Goal: Information Seeking & Learning: Learn about a topic

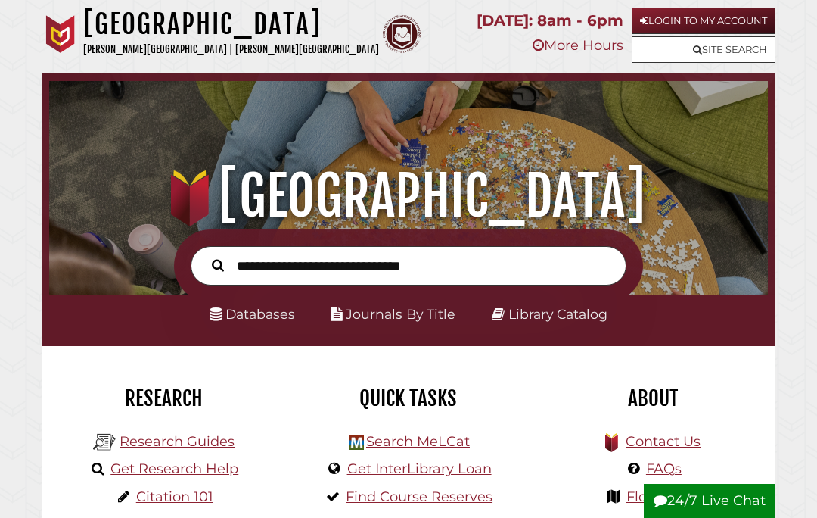
scroll to position [238, 711]
type input "**********"
click at [218, 265] on button "Search" at bounding box center [217, 264] width 27 height 19
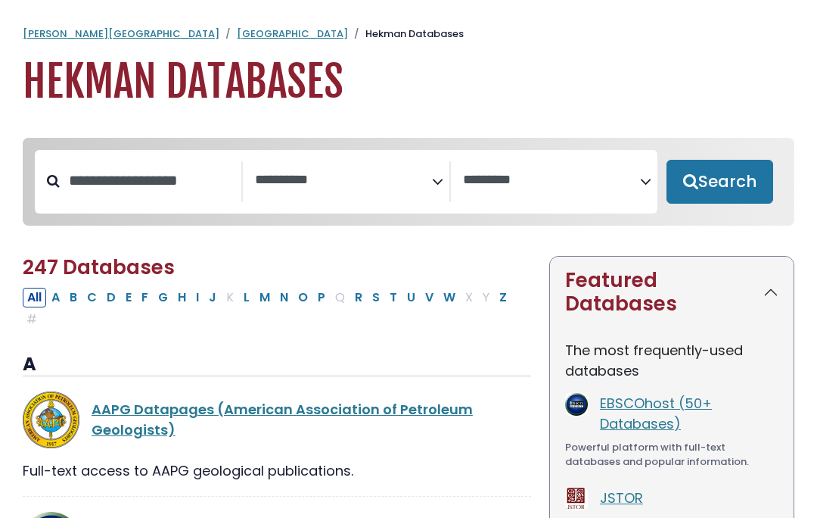
select select "Database Subject Filter"
select select "Database Vendors Filter"
click at [266, 301] on button "M" at bounding box center [265, 298] width 20 height 20
select select "Database Subject Filter"
select select "Database Vendors Filter"
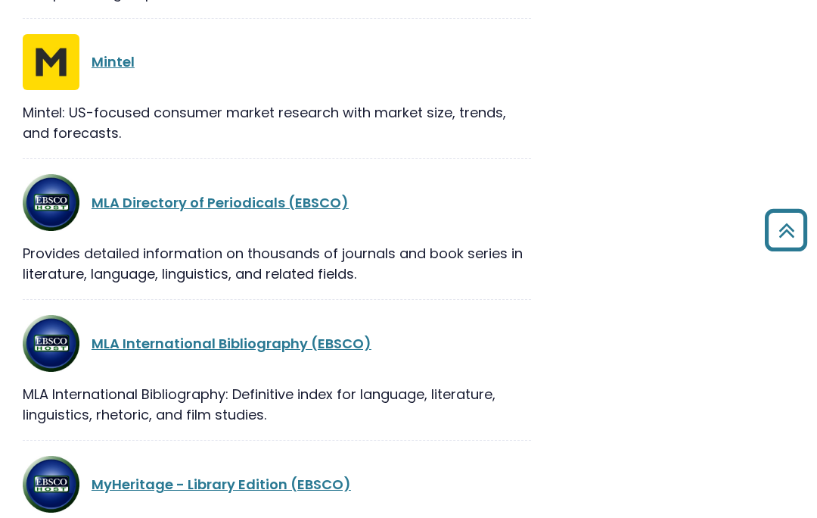
scroll to position [1568, 0]
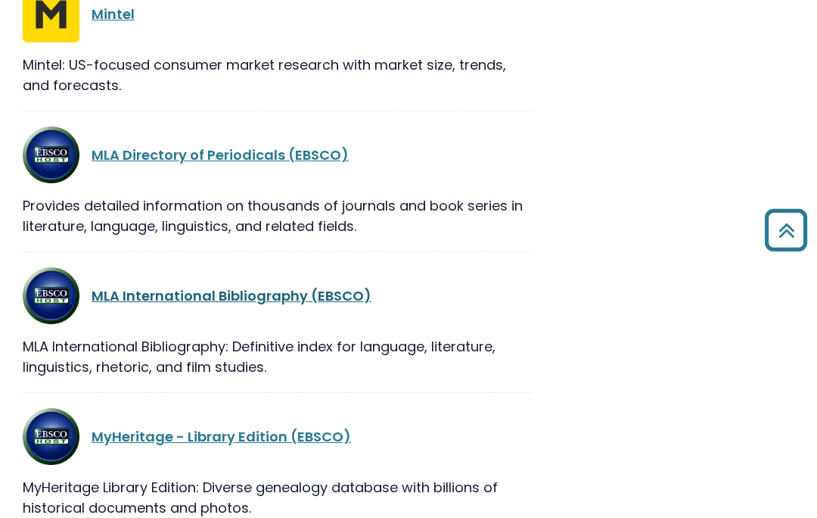
click at [207, 287] on link "MLA International Bibliography (EBSCO)" at bounding box center [232, 296] width 280 height 19
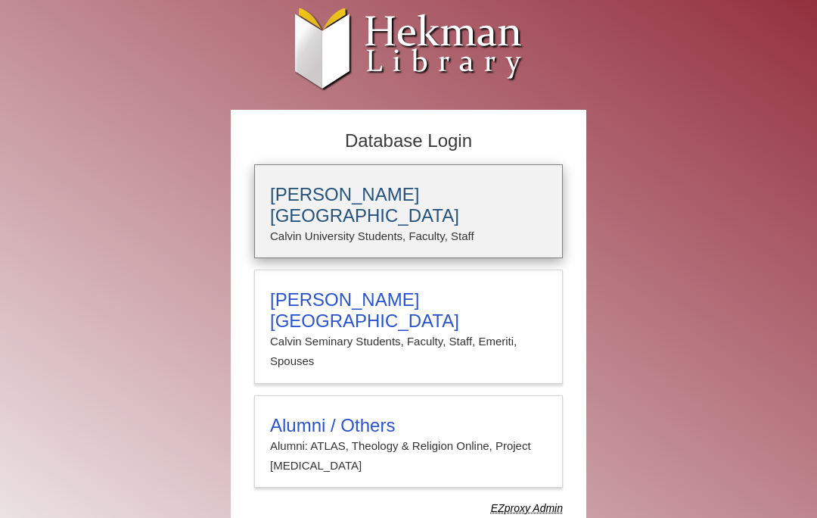
click at [365, 170] on div "Calvin University Calvin University Students, Faculty, Staff" at bounding box center [408, 211] width 309 height 94
click at [317, 226] on p "Calvin University Students, Faculty, Staff" at bounding box center [408, 236] width 277 height 20
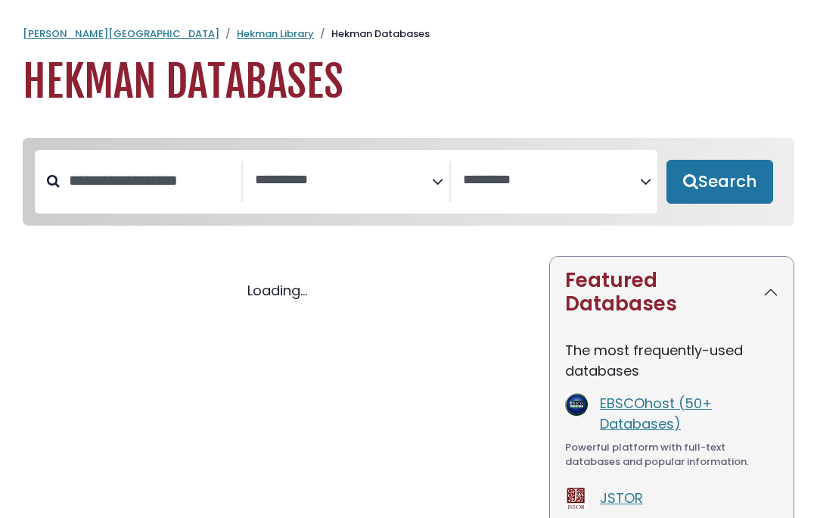
select select "Database Subject Filter"
select select "Database Vendors Filter"
select select "Database Subject Filter"
select select "Database Vendors Filter"
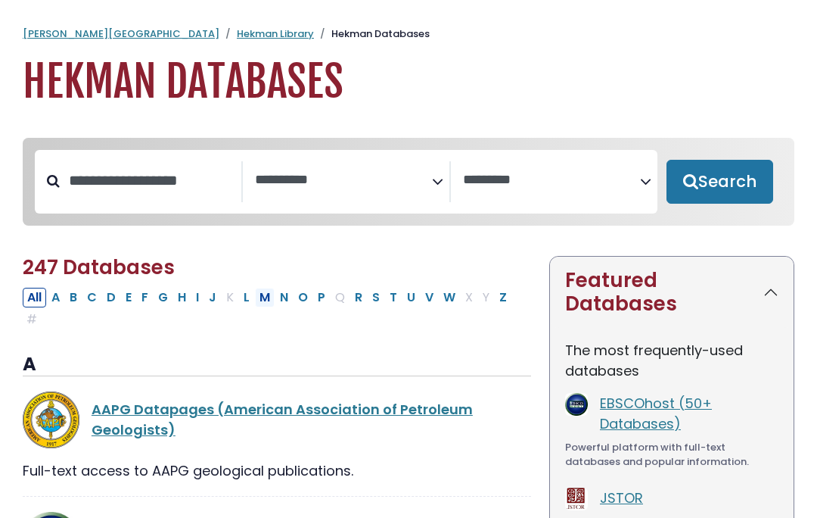
click at [266, 303] on button "M" at bounding box center [265, 298] width 20 height 20
select select "Database Subject Filter"
select select "Database Vendors Filter"
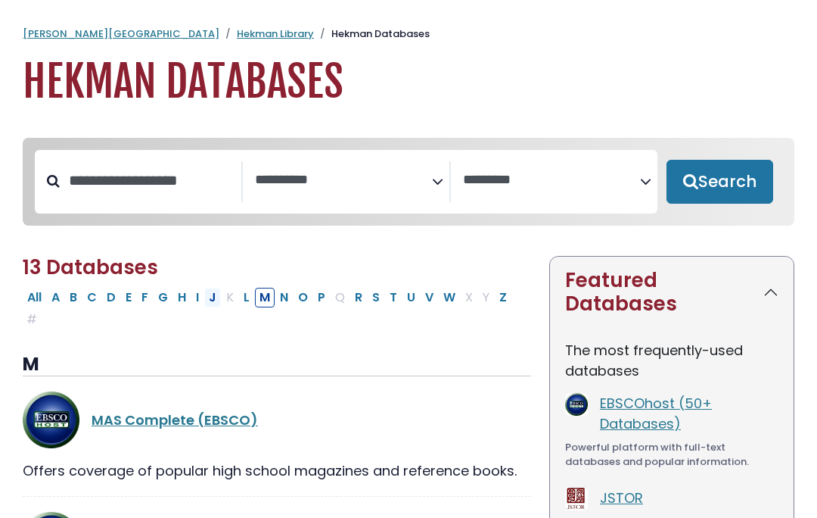
click at [216, 305] on button "J" at bounding box center [212, 298] width 17 height 20
select select "Database Subject Filter"
select select "Database Vendors Filter"
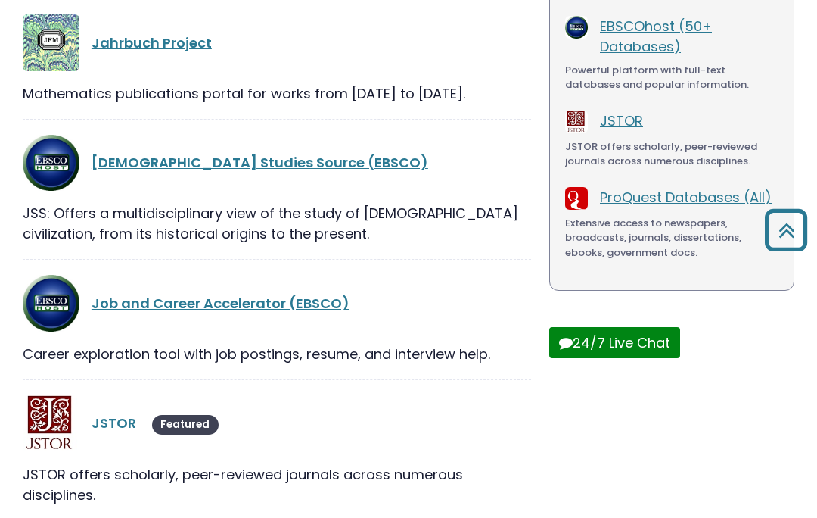
scroll to position [377, 0]
click at [129, 427] on link "JSTOR" at bounding box center [114, 422] width 45 height 19
